Goal: Task Accomplishment & Management: Use online tool/utility

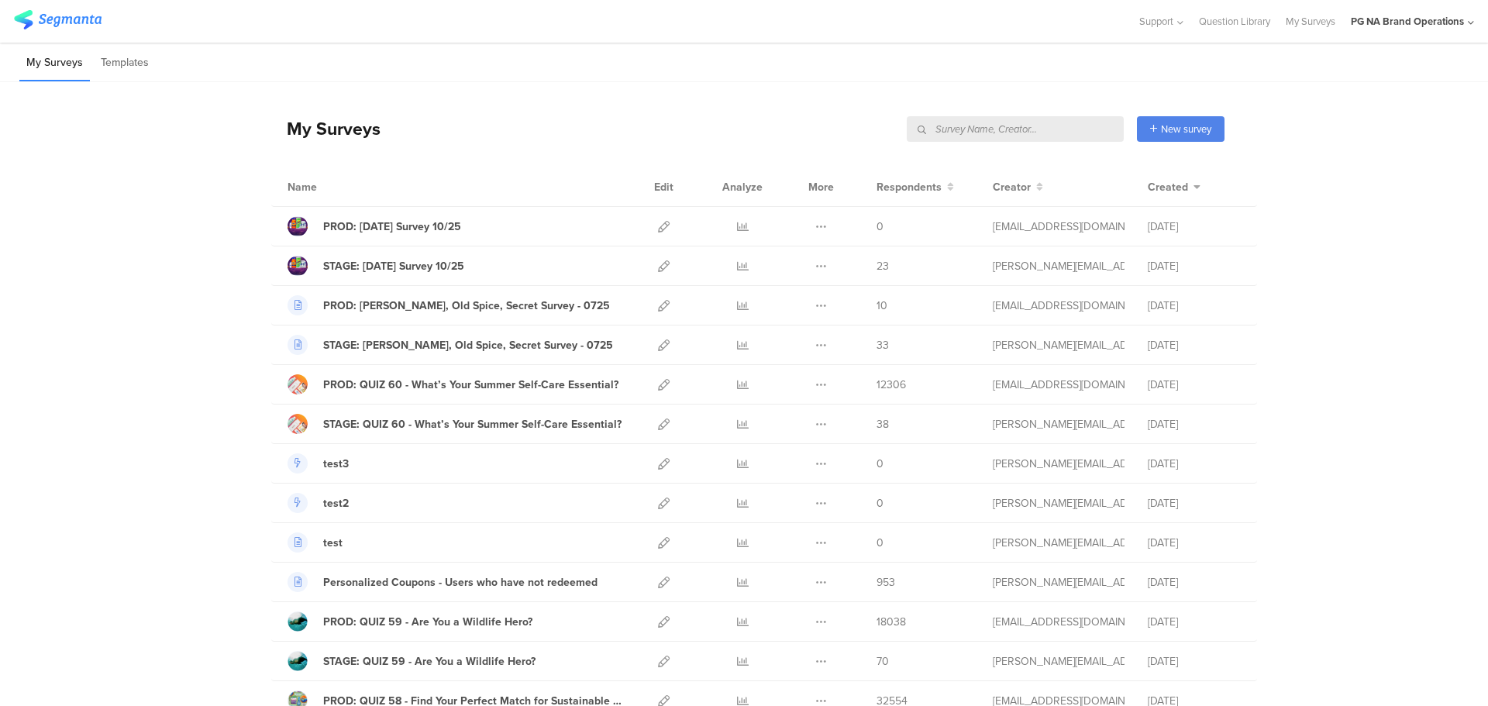
click at [1042, 131] on input "text" at bounding box center [1015, 129] width 217 height 26
type input "complete"
click at [1039, 126] on input "text" at bounding box center [1015, 129] width 217 height 26
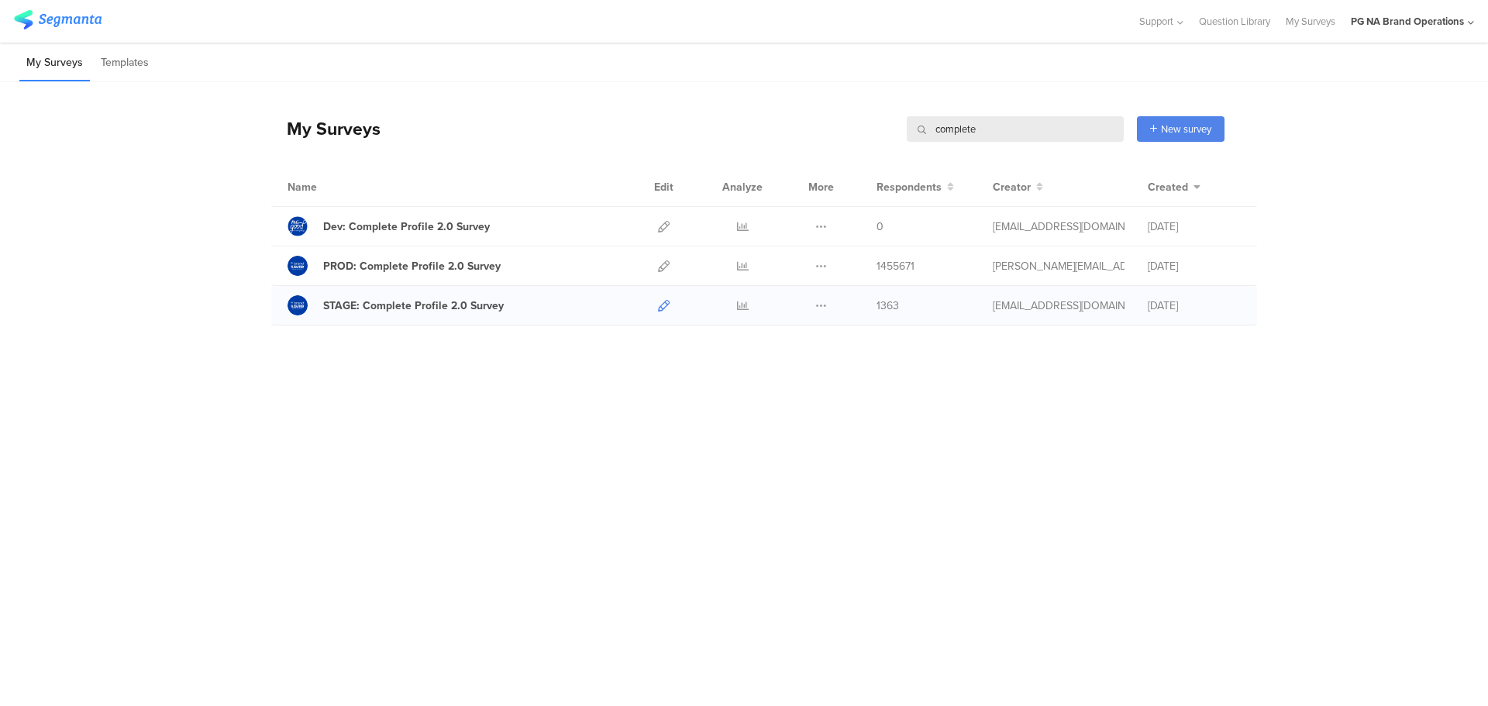
type input "complete"
click at [661, 309] on icon at bounding box center [664, 306] width 12 height 12
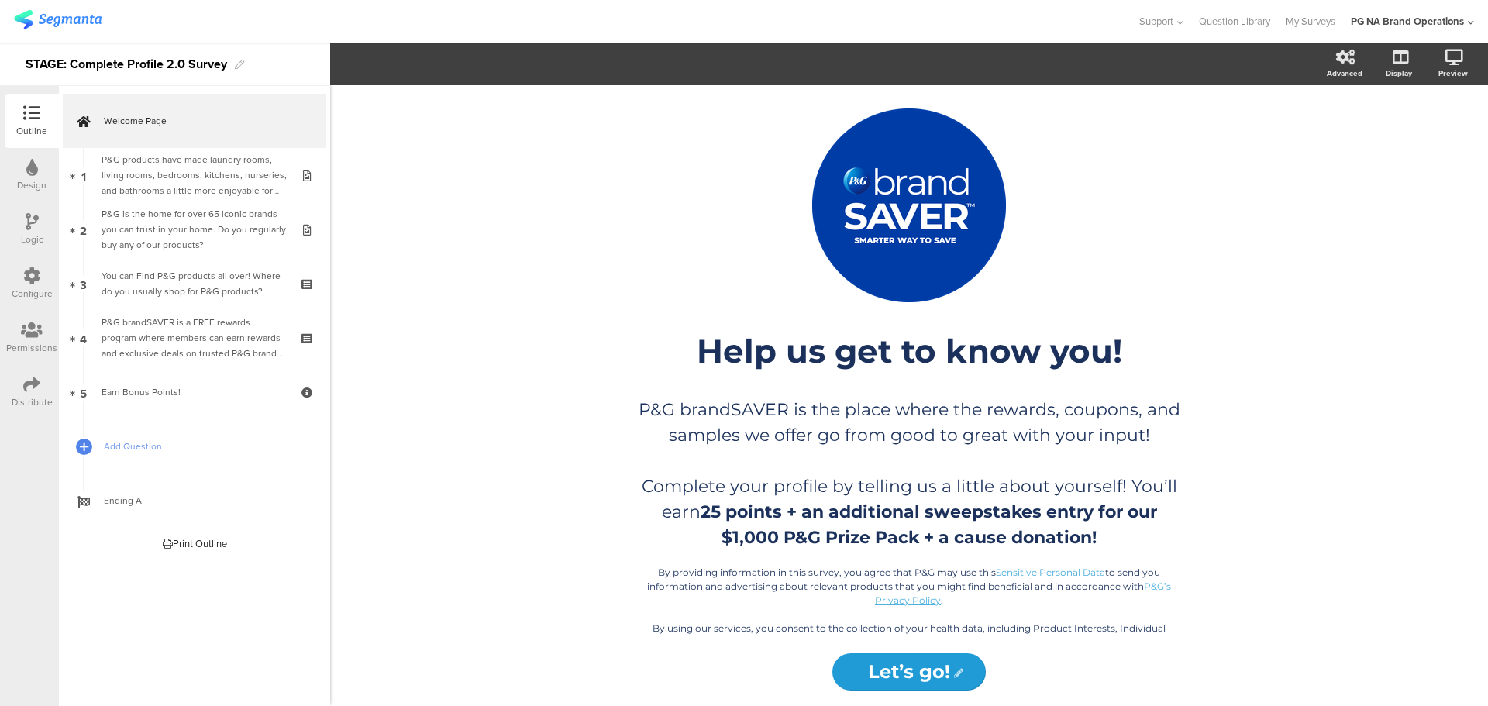
click at [24, 286] on div at bounding box center [31, 276] width 17 height 19
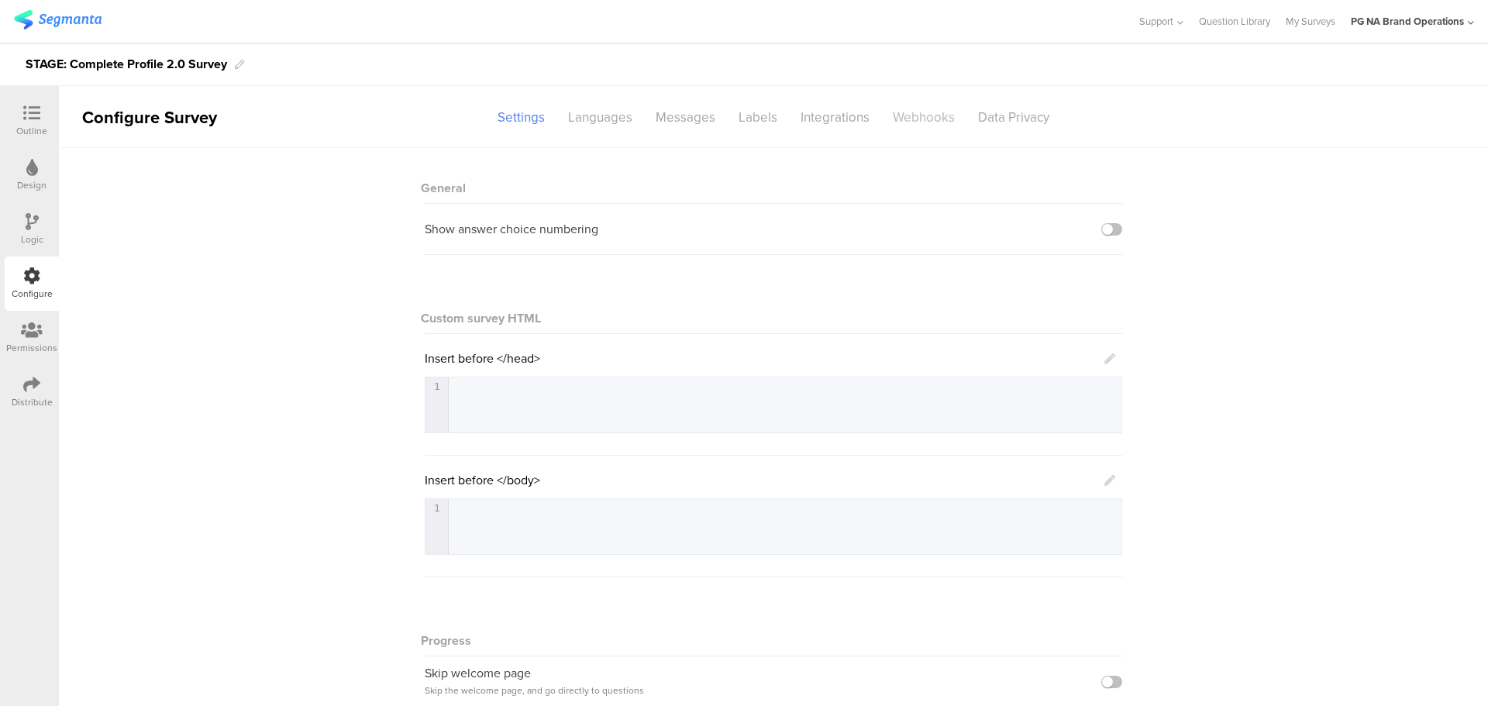
click at [903, 112] on div "Webhooks" at bounding box center [923, 117] width 85 height 27
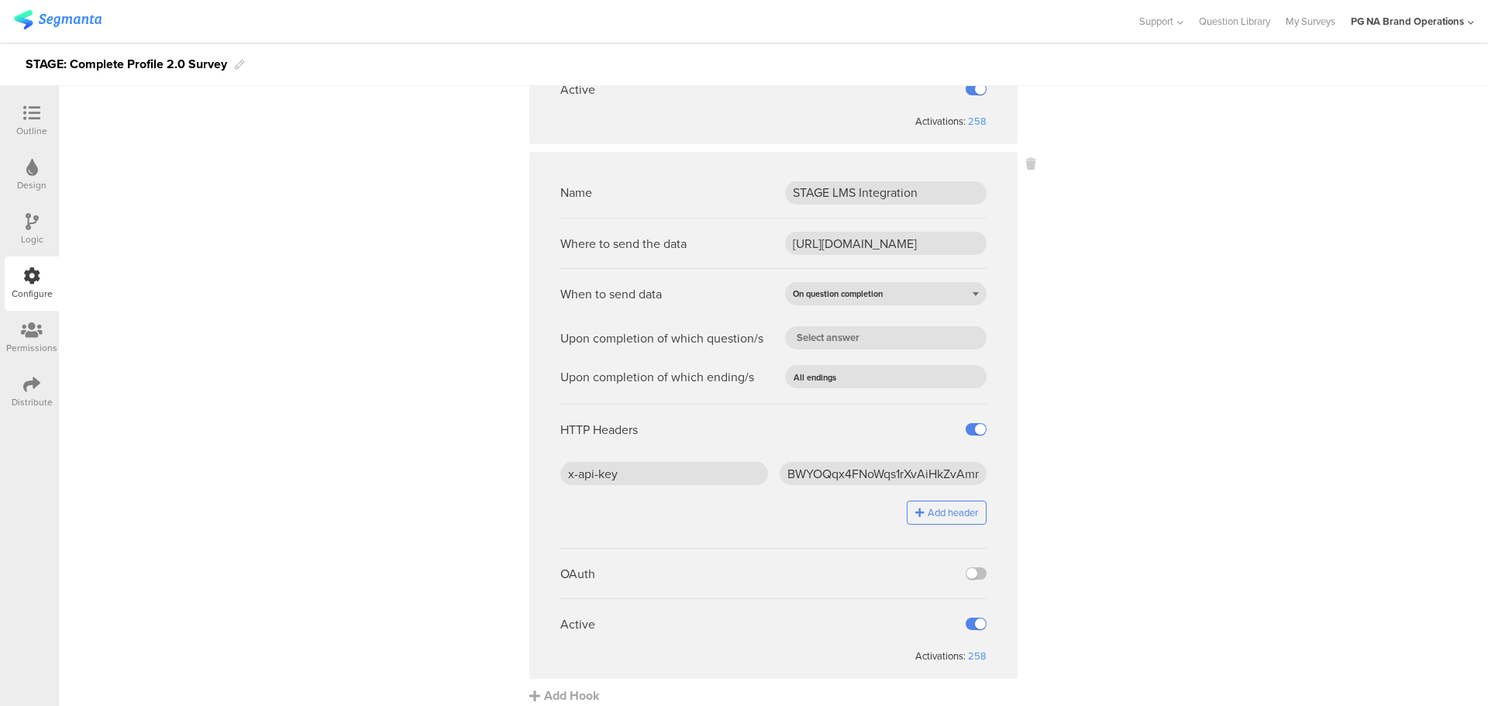
scroll to position [1523, 0]
